Goal: Find specific page/section: Find specific page/section

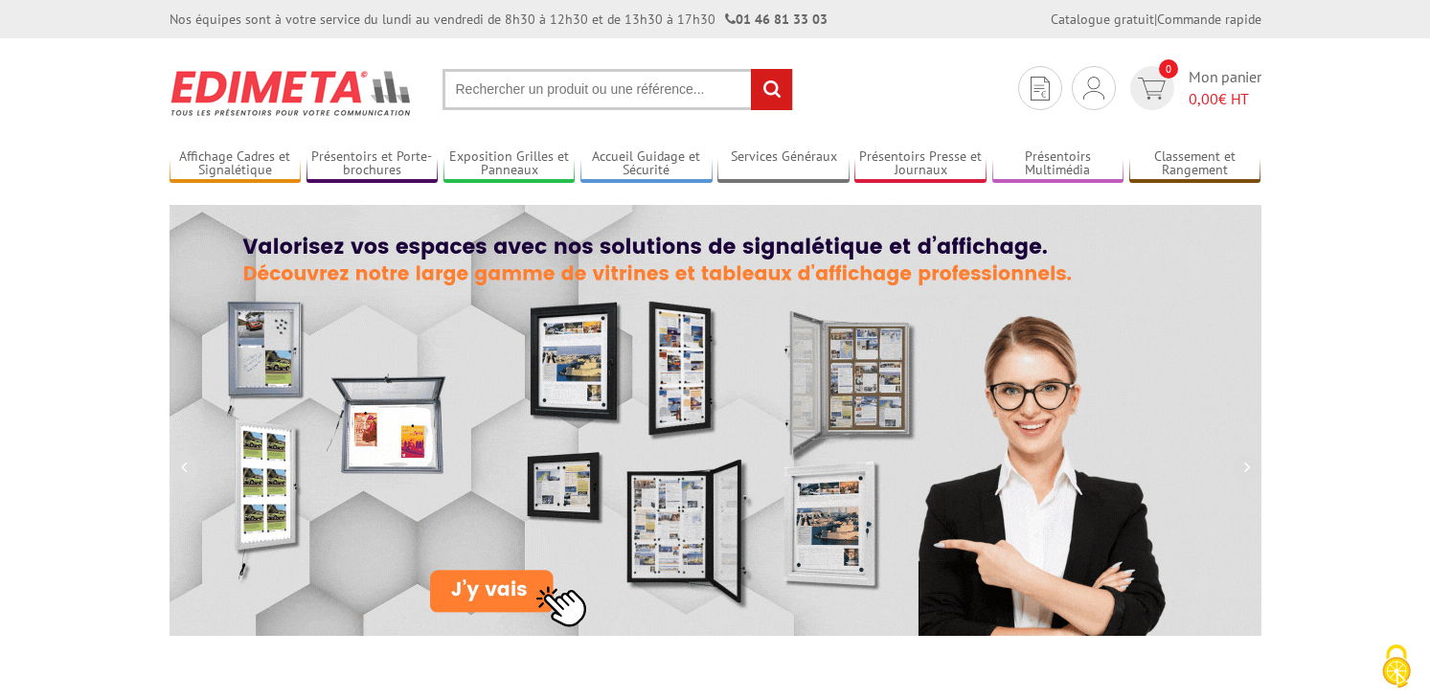
click at [478, 90] on input "text" at bounding box center [617, 89] width 350 height 41
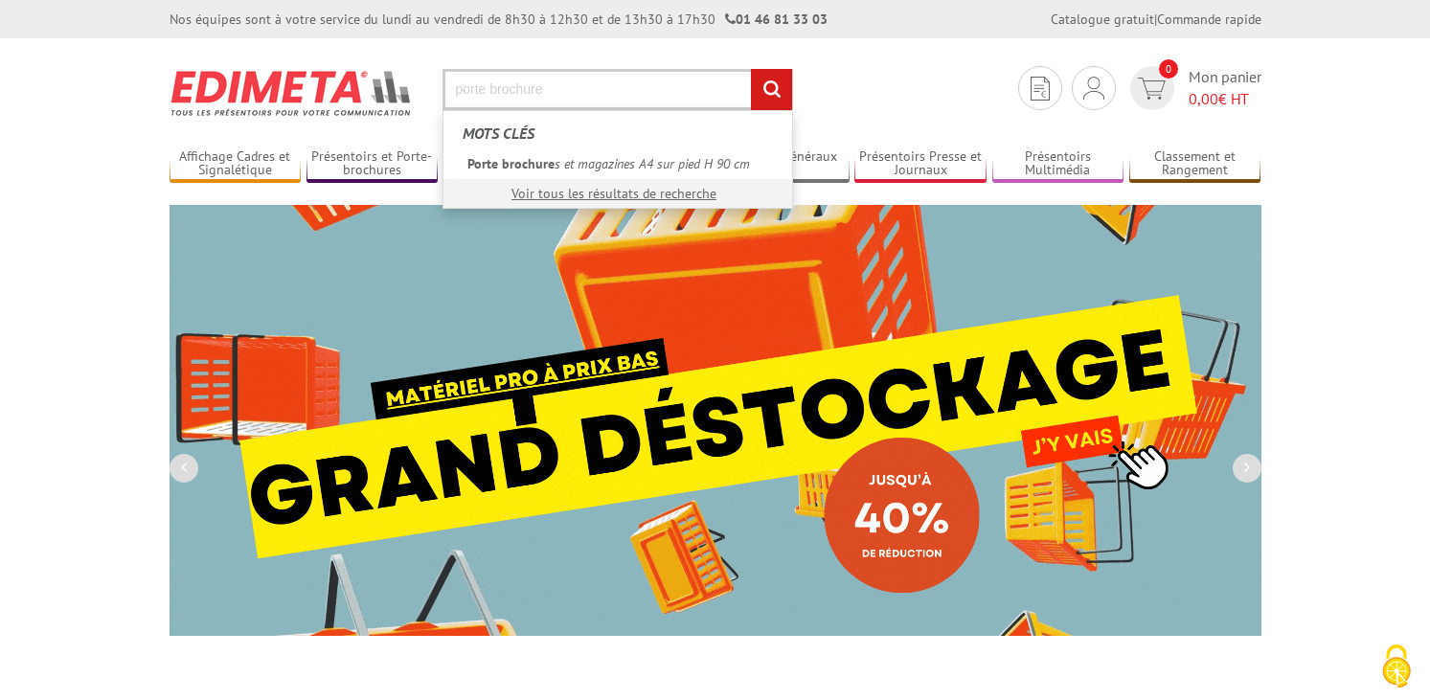
type input "porte brochure"
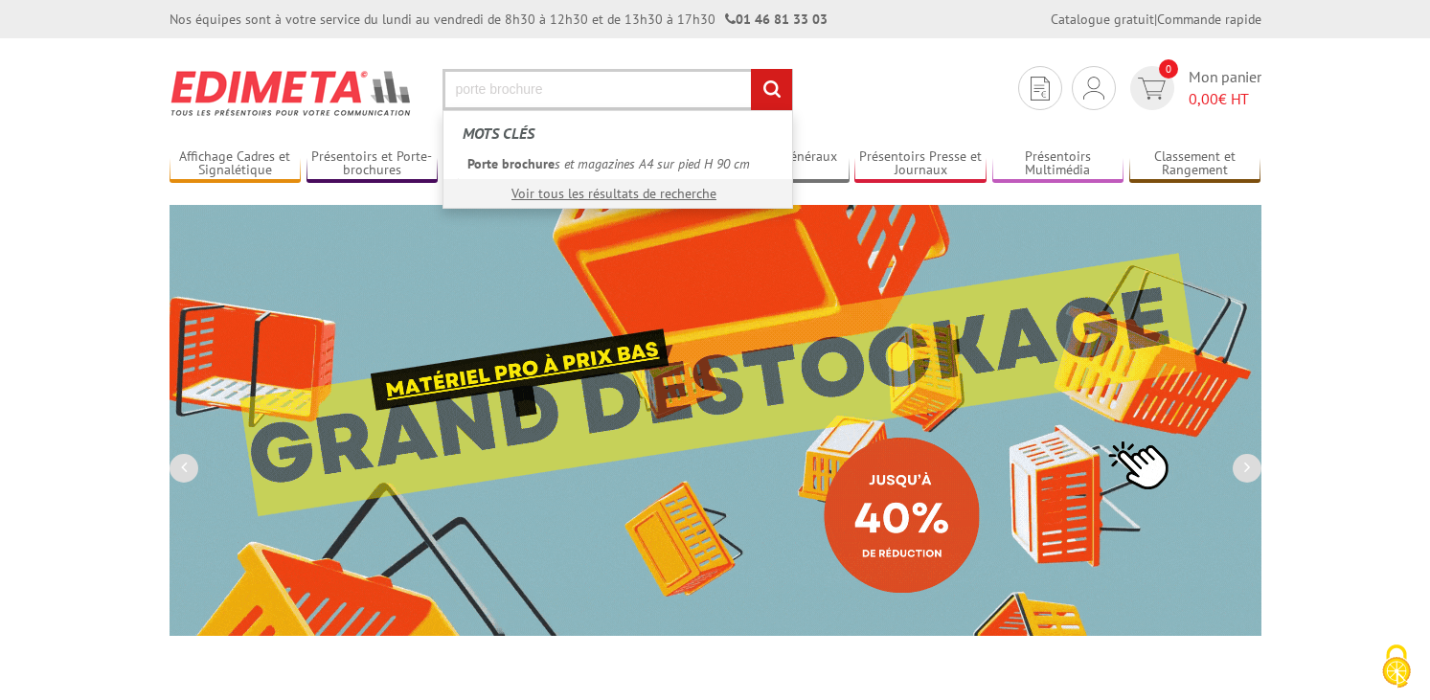
click at [751, 69] on input "rechercher" at bounding box center [771, 89] width 41 height 41
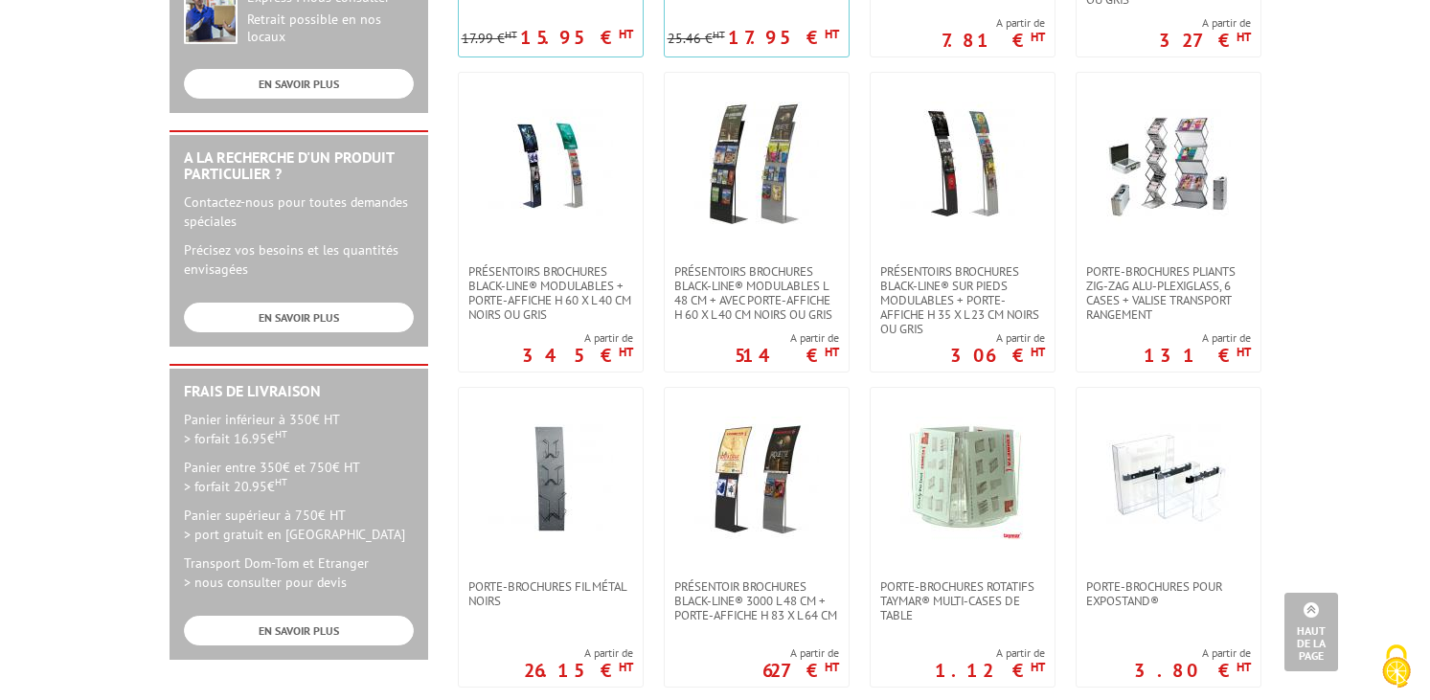
scroll to position [862, 0]
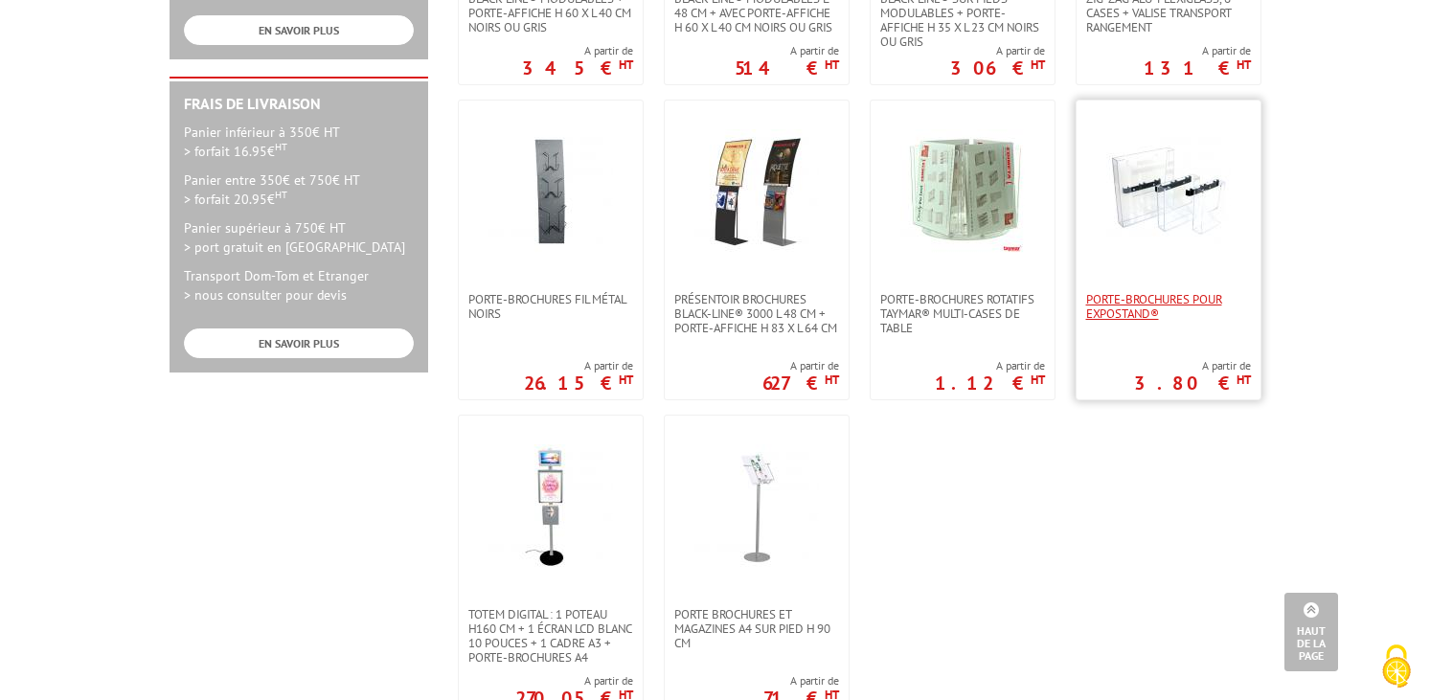
click at [1101, 304] on span "Porte-brochures pour Expostand®" at bounding box center [1168, 306] width 165 height 29
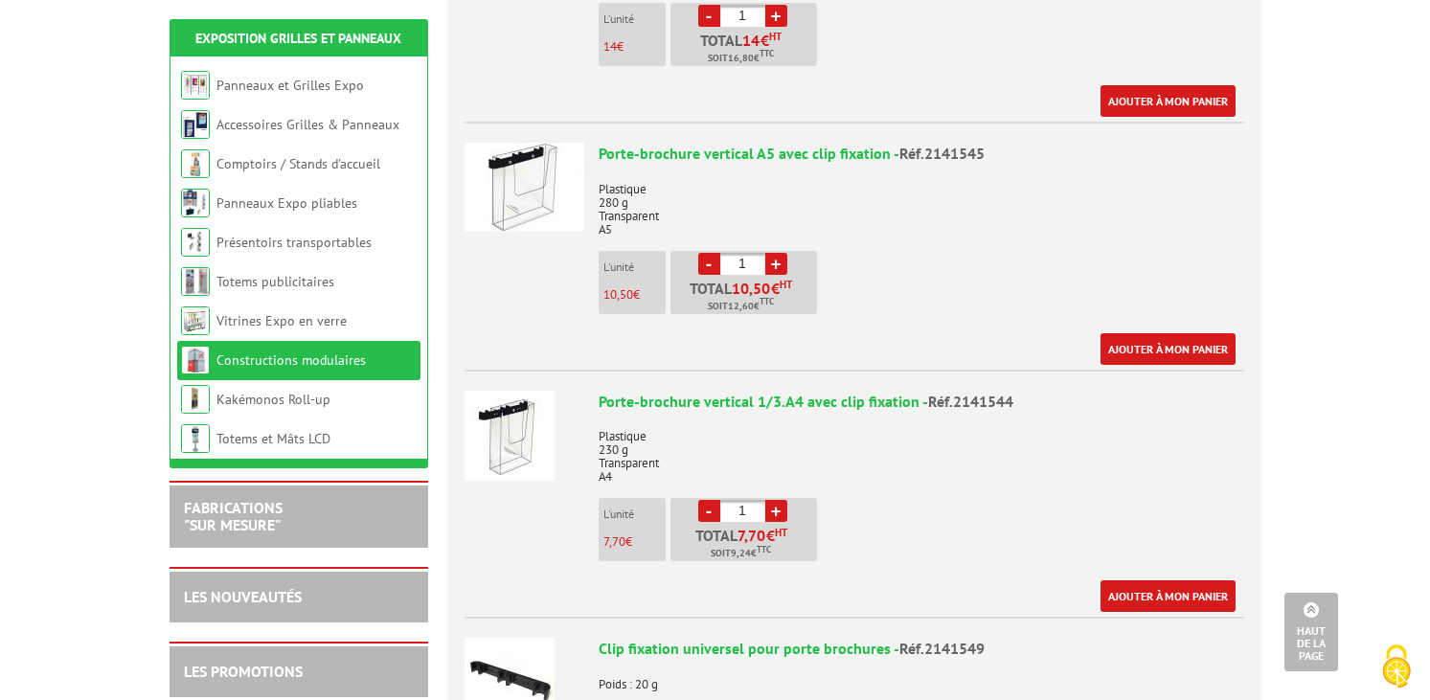
scroll to position [1053, 0]
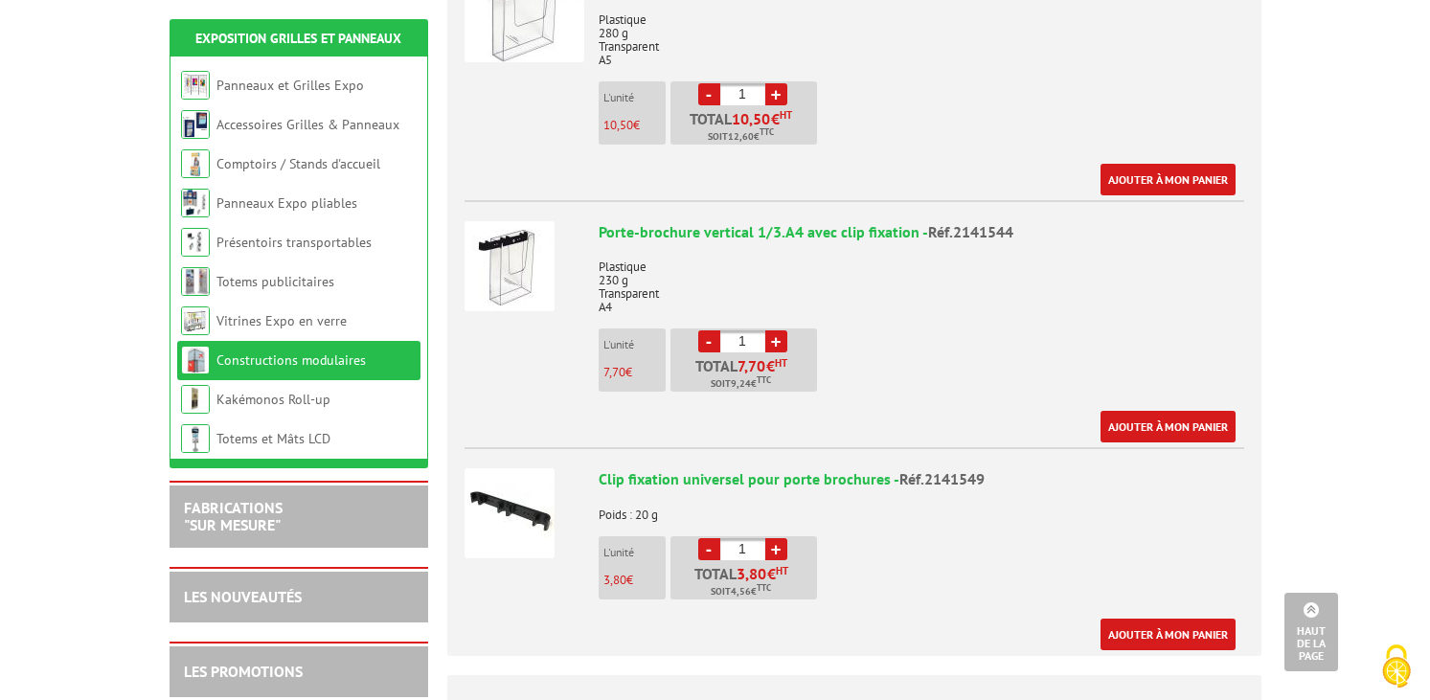
click at [521, 524] on img at bounding box center [509, 513] width 90 height 90
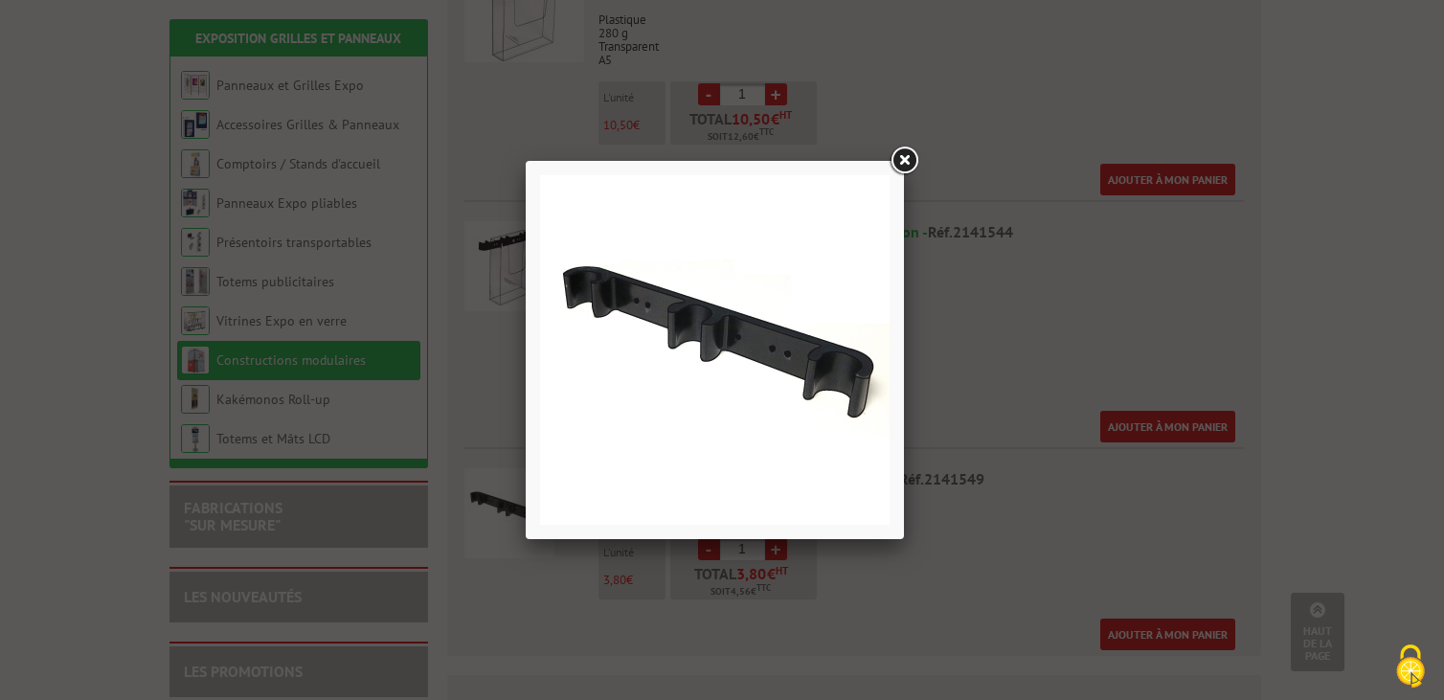
click at [907, 162] on link at bounding box center [904, 161] width 34 height 34
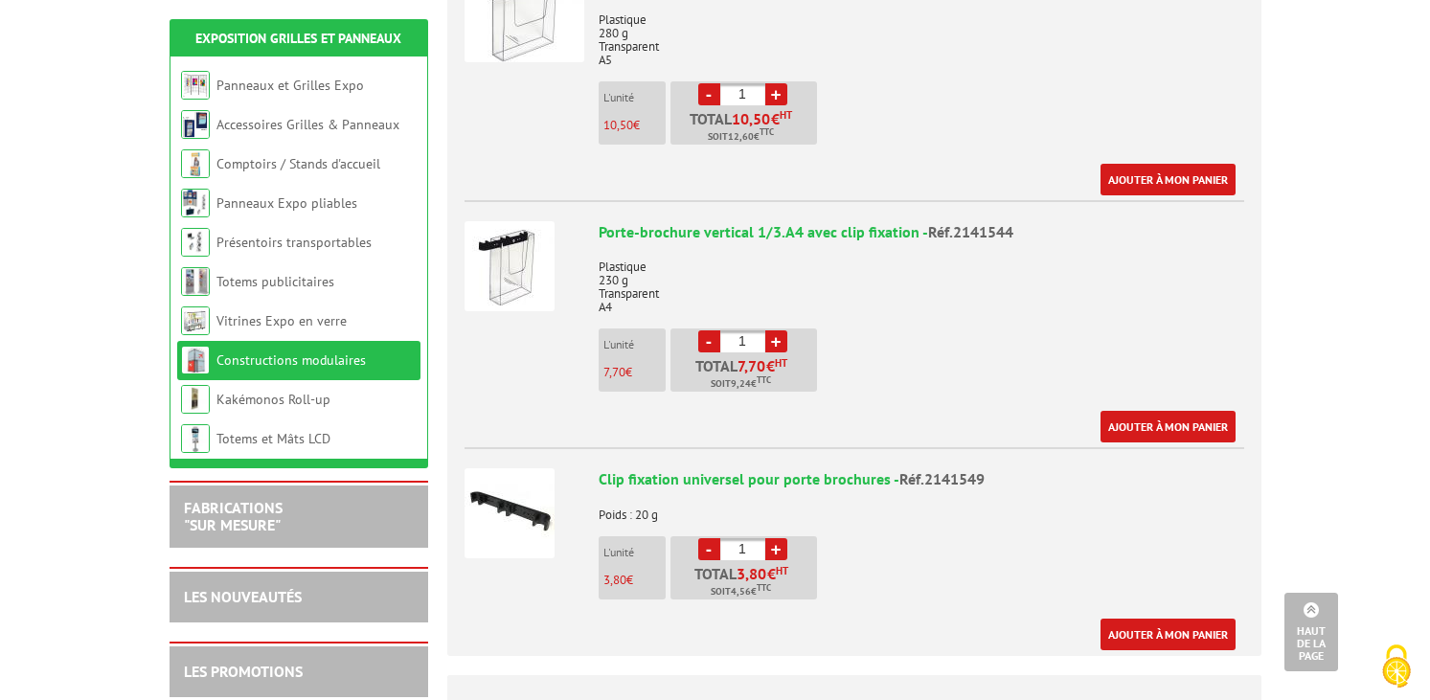
click at [505, 244] on img at bounding box center [509, 266] width 90 height 90
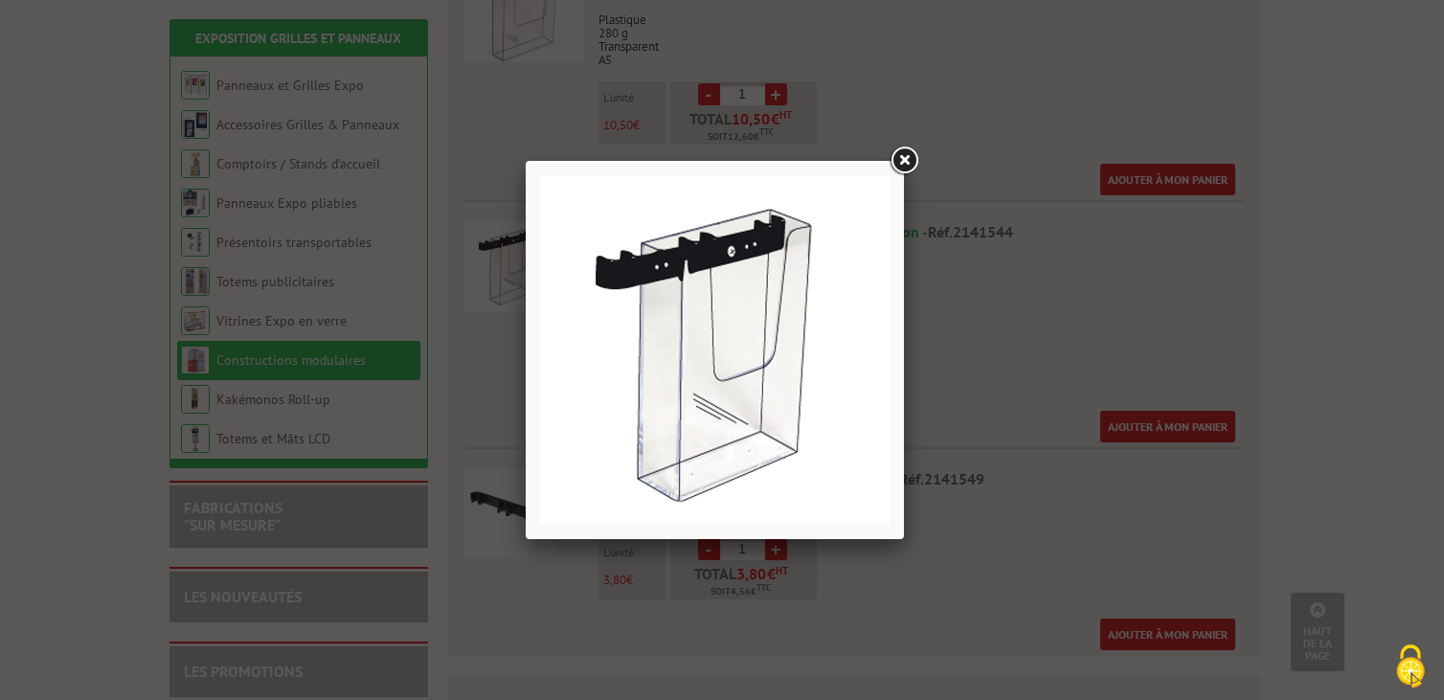
click at [906, 157] on link at bounding box center [904, 161] width 34 height 34
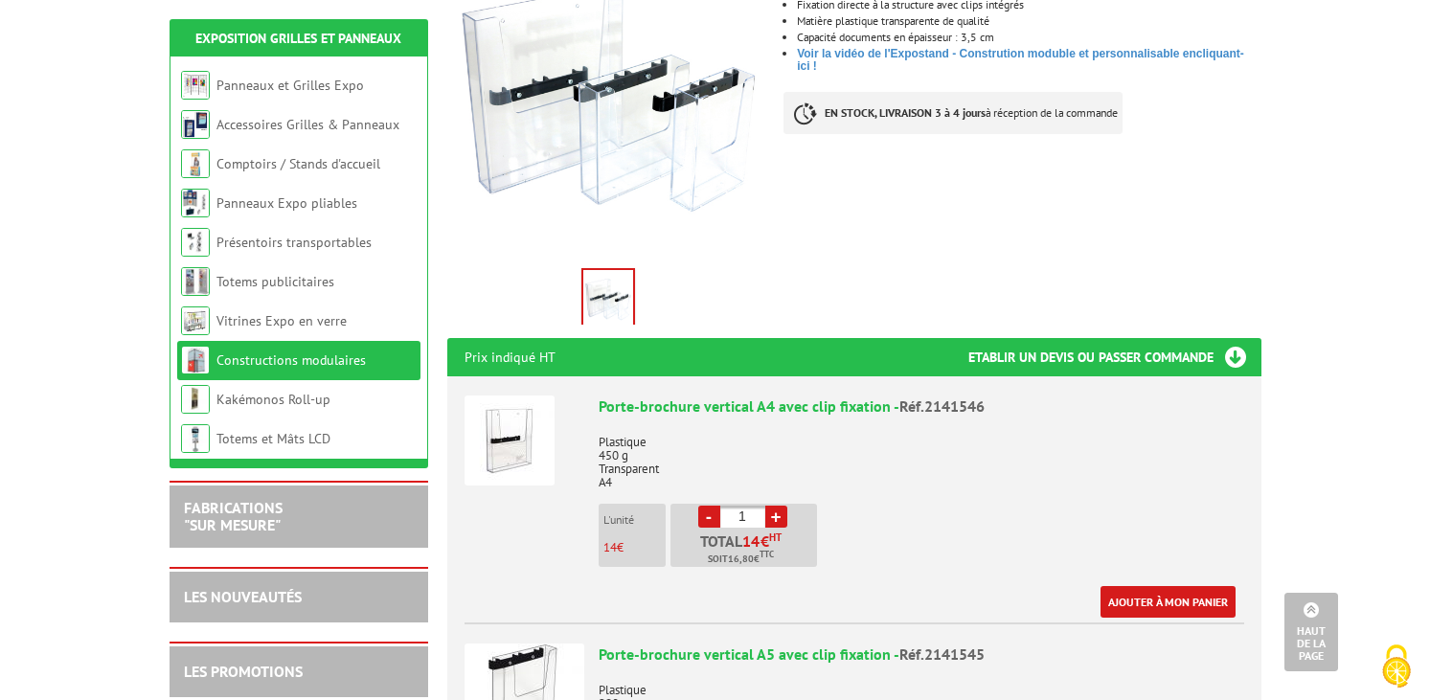
scroll to position [96, 0]
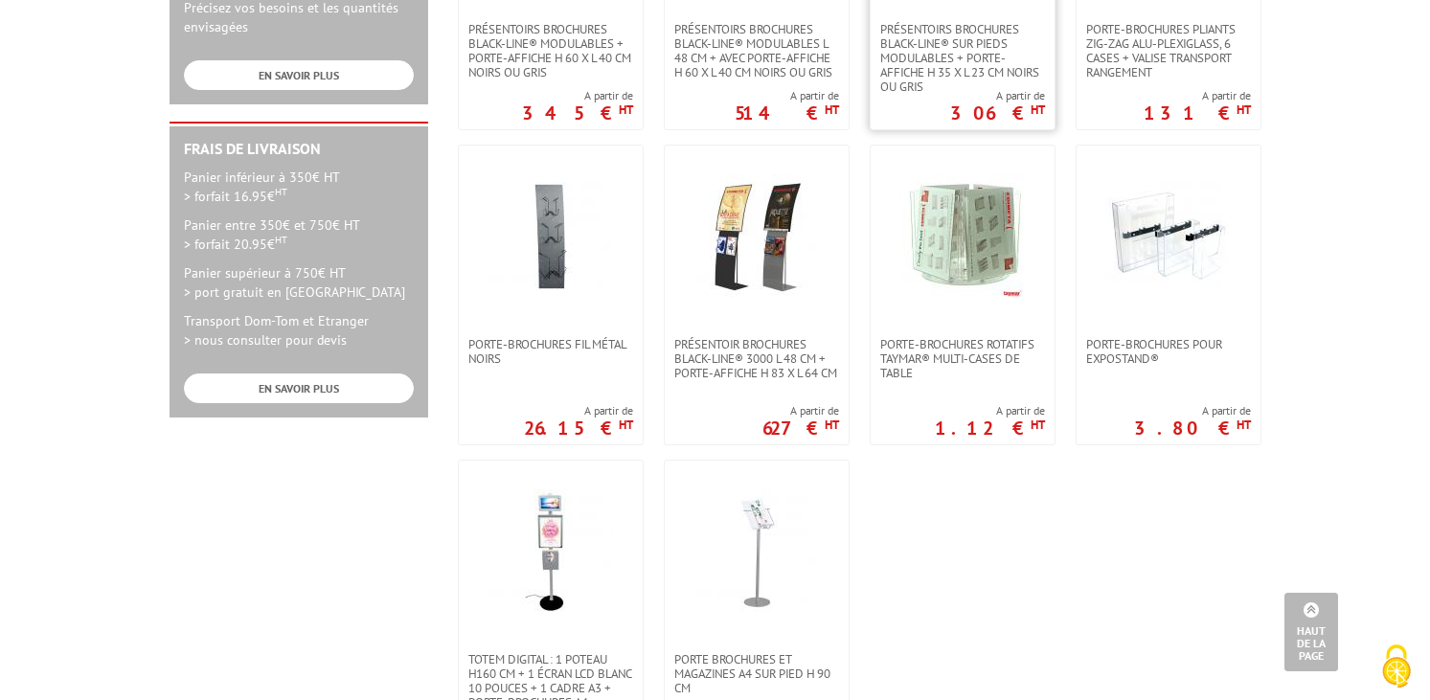
scroll to position [863, 0]
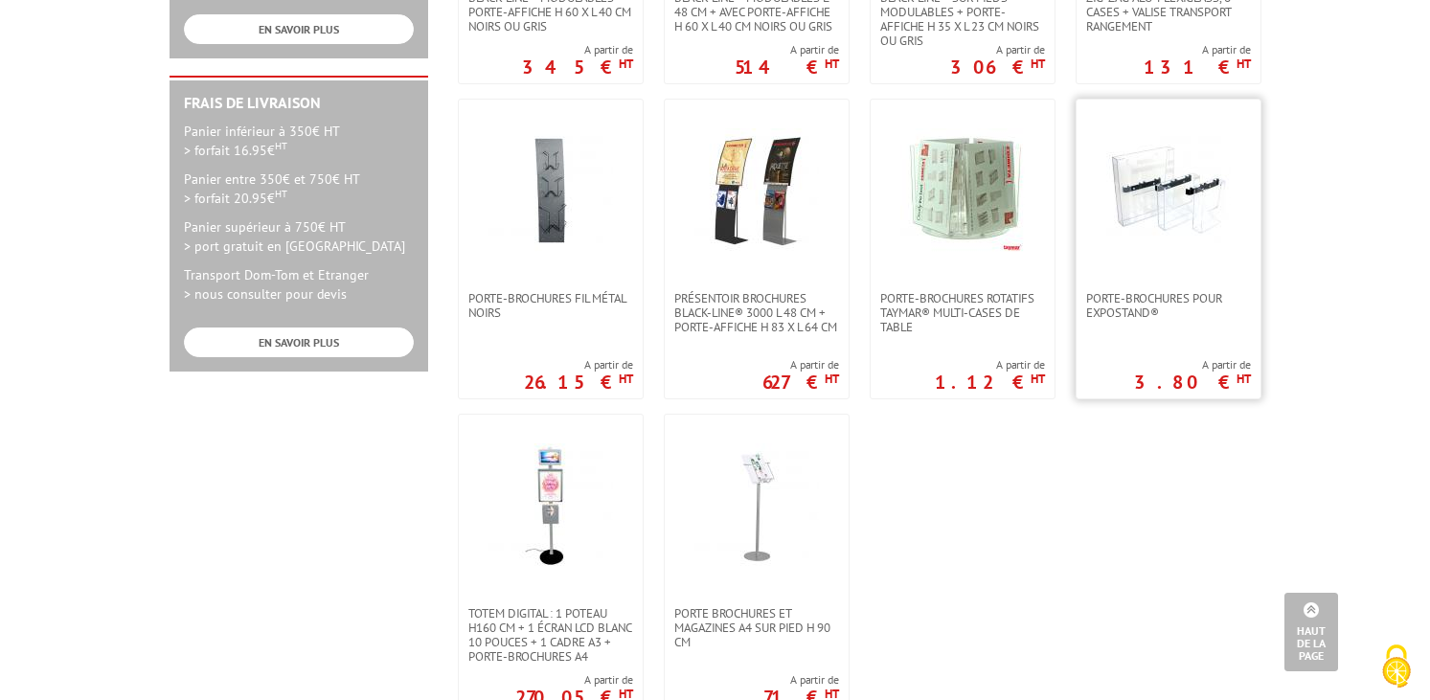
click at [1187, 265] on link at bounding box center [1168, 196] width 184 height 192
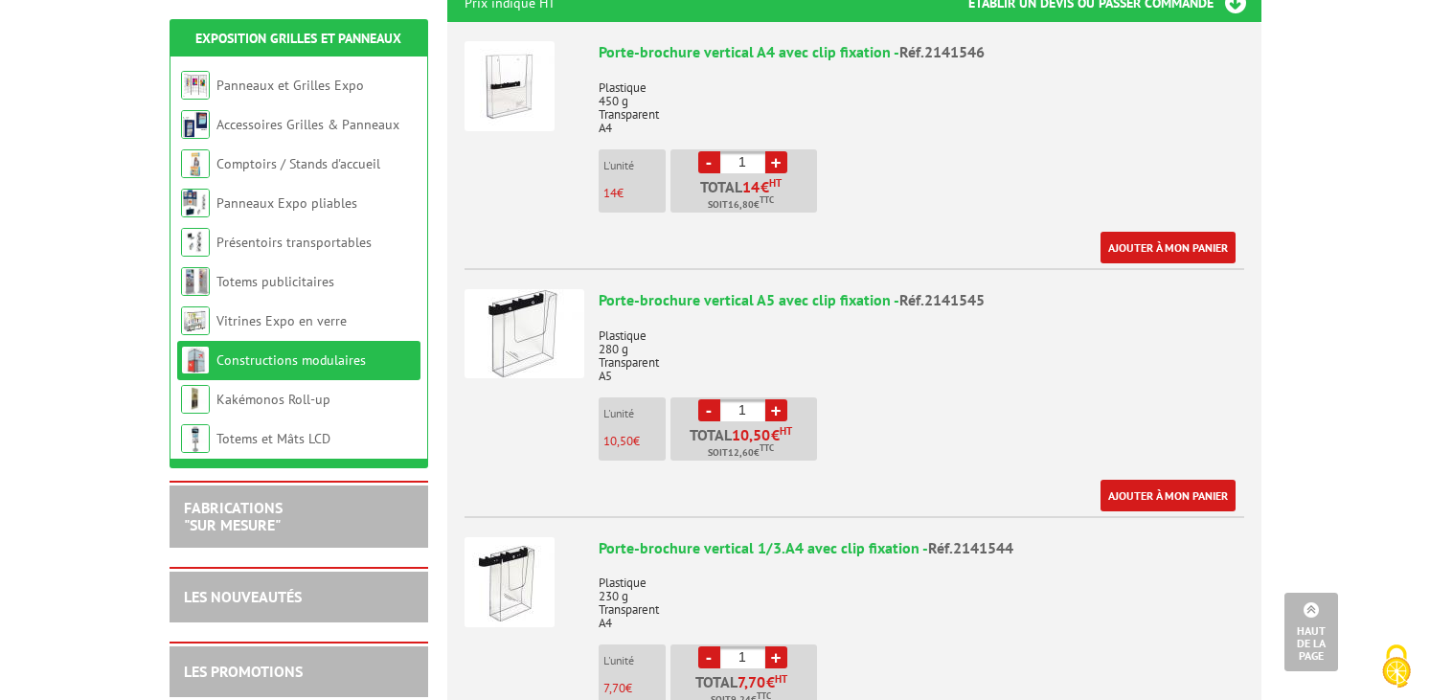
scroll to position [766, 0]
